Goal: Task Accomplishment & Management: Use online tool/utility

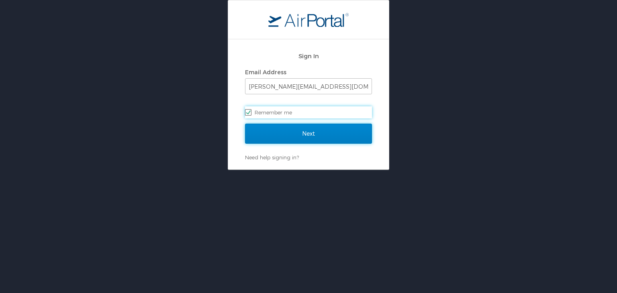
click at [315, 133] on input "Next" at bounding box center [308, 134] width 127 height 20
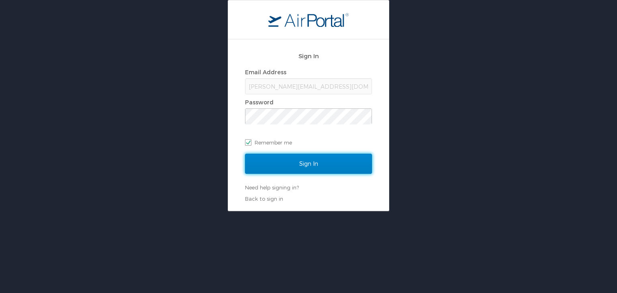
click at [300, 163] on input "Sign In" at bounding box center [308, 164] width 127 height 20
